Goal: Check status: Check status

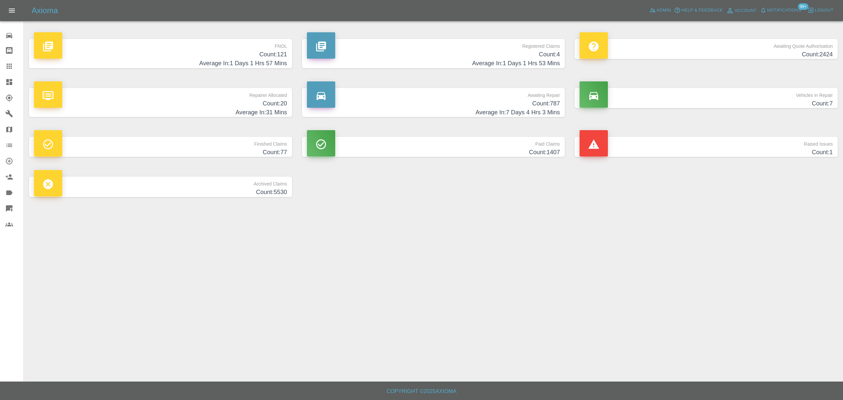
click at [409, 56] on h4 "Count: 4" at bounding box center [433, 54] width 253 height 9
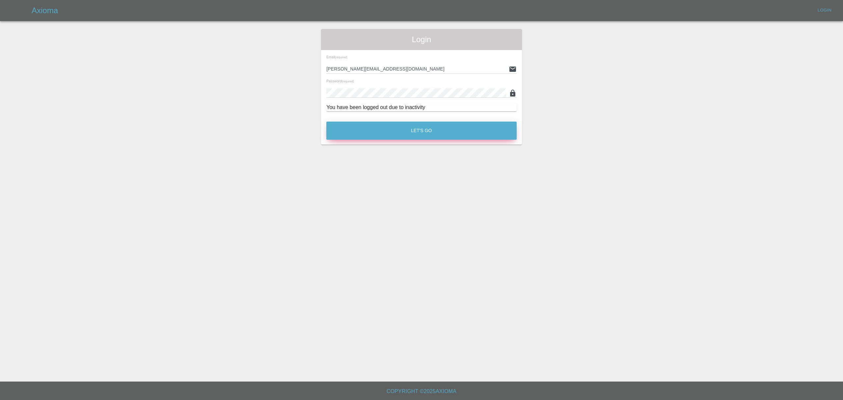
click at [420, 124] on button "Let's Go" at bounding box center [421, 130] width 190 height 18
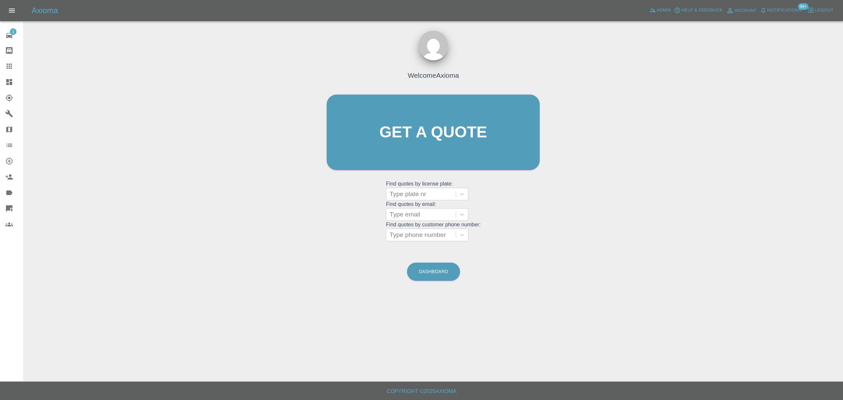
click at [6, 78] on icon at bounding box center [9, 82] width 8 height 8
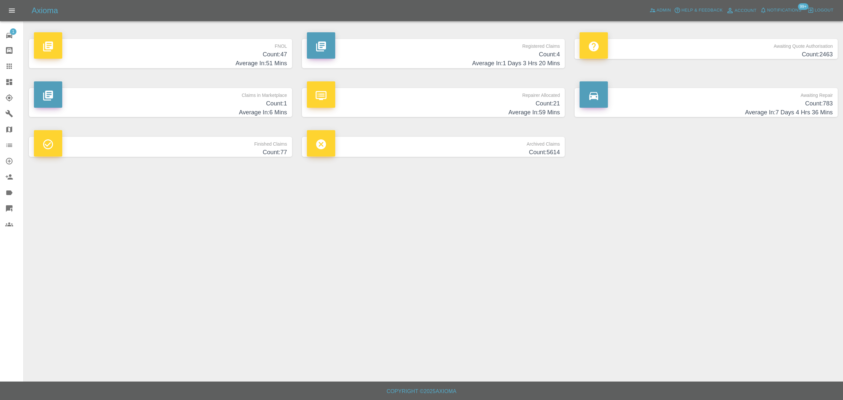
click at [506, 53] on h4 "Count: 4" at bounding box center [433, 54] width 253 height 9
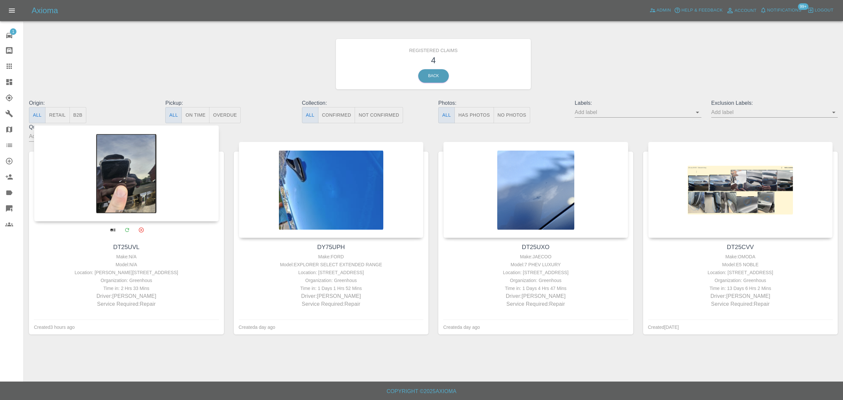
click at [162, 170] on div at bounding box center [126, 173] width 185 height 96
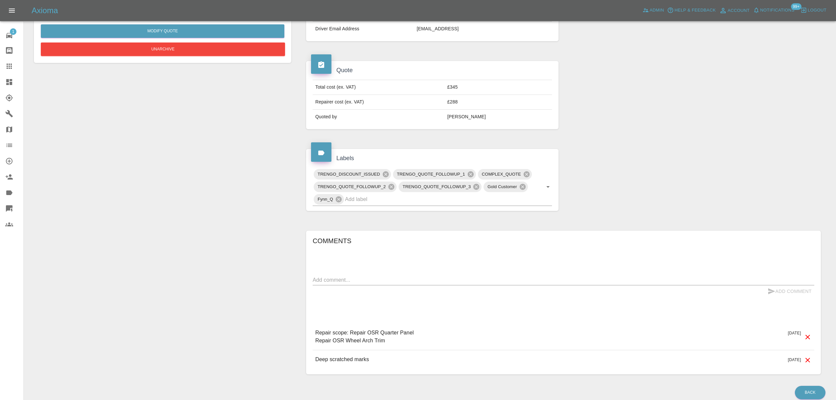
scroll to position [209, 0]
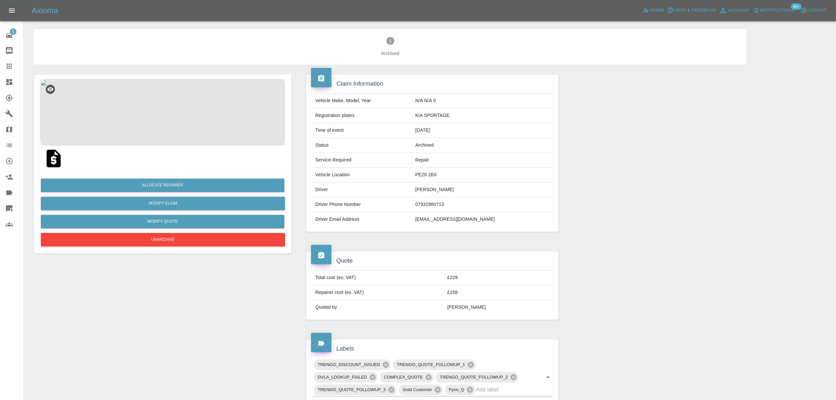
click at [179, 108] on img at bounding box center [162, 112] width 244 height 66
